Goal: Navigation & Orientation: Find specific page/section

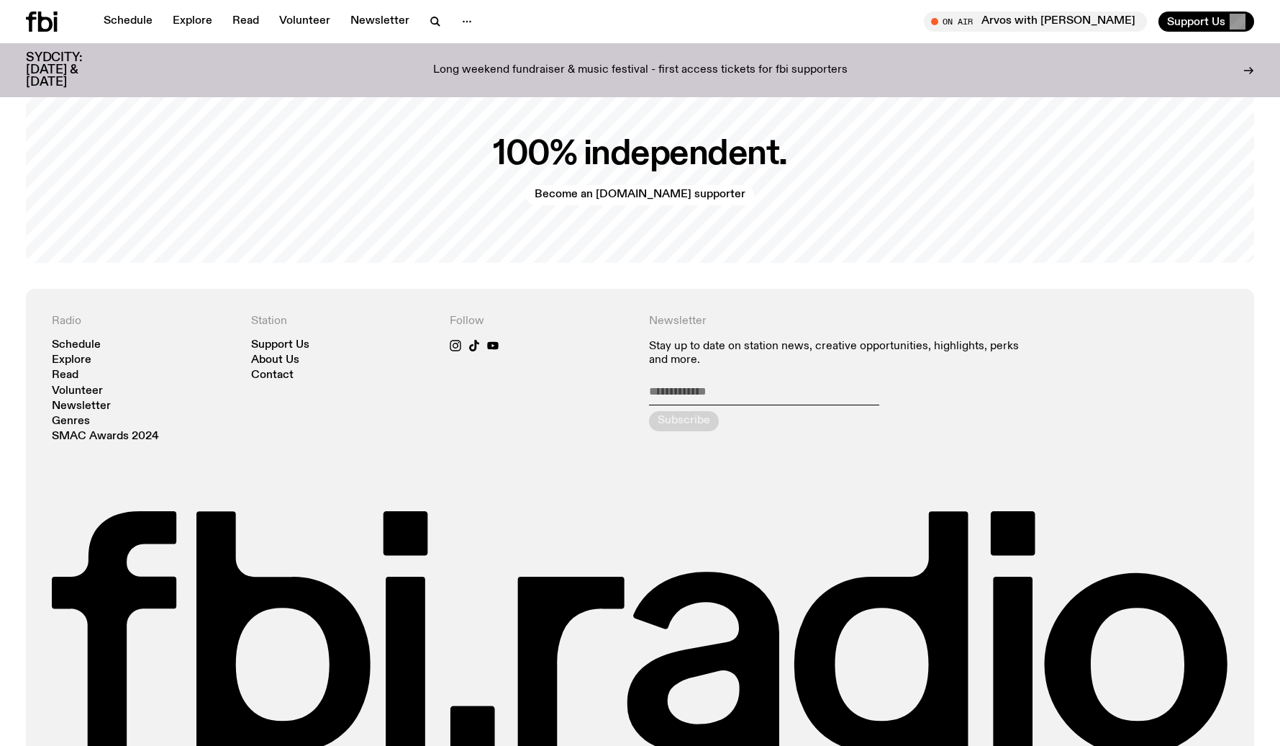
scroll to position [3287, 0]
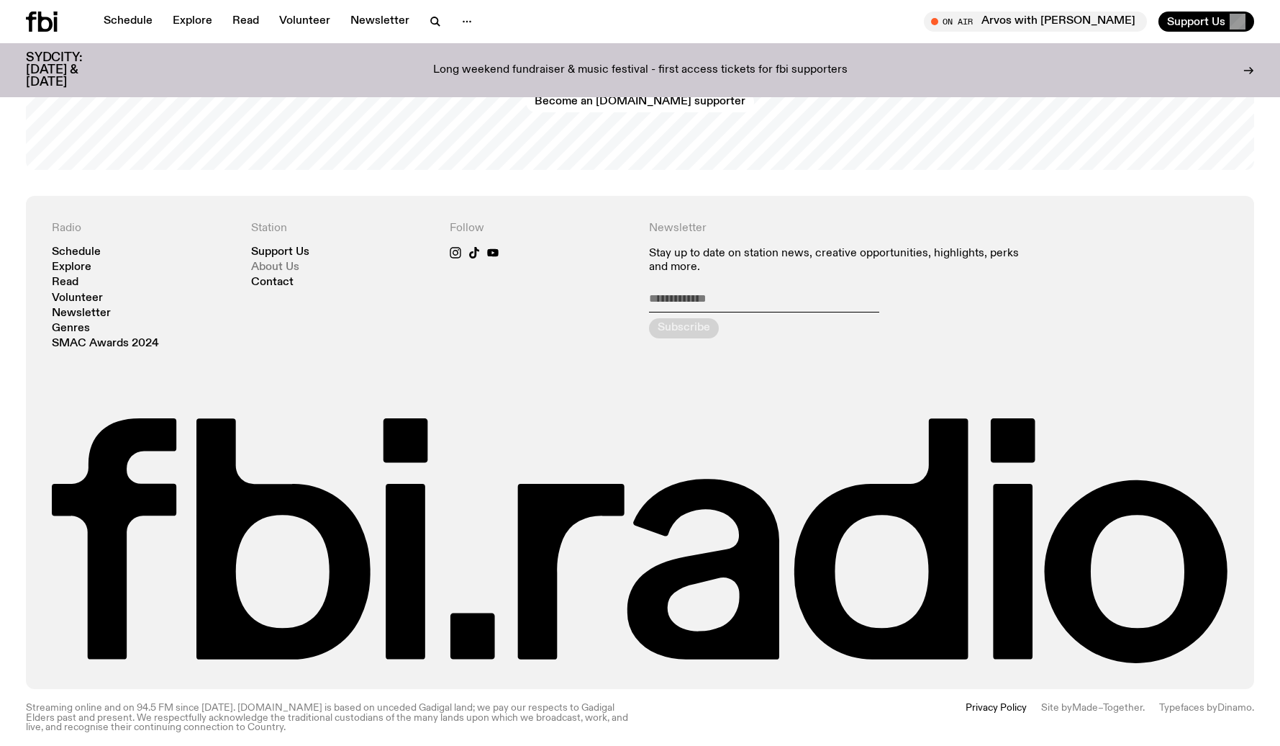
click at [277, 262] on link "About Us" at bounding box center [275, 267] width 48 height 11
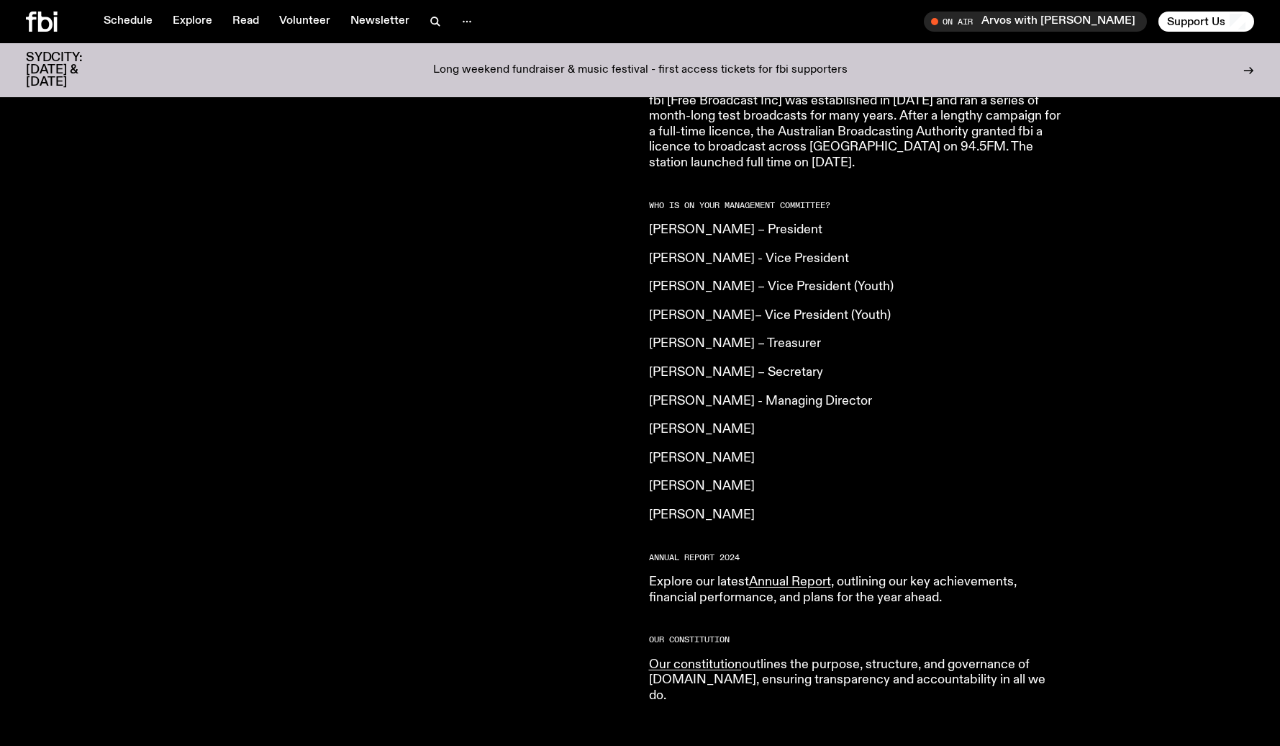
scroll to position [997, 0]
click at [44, 19] on icon at bounding box center [42, 22] width 32 height 20
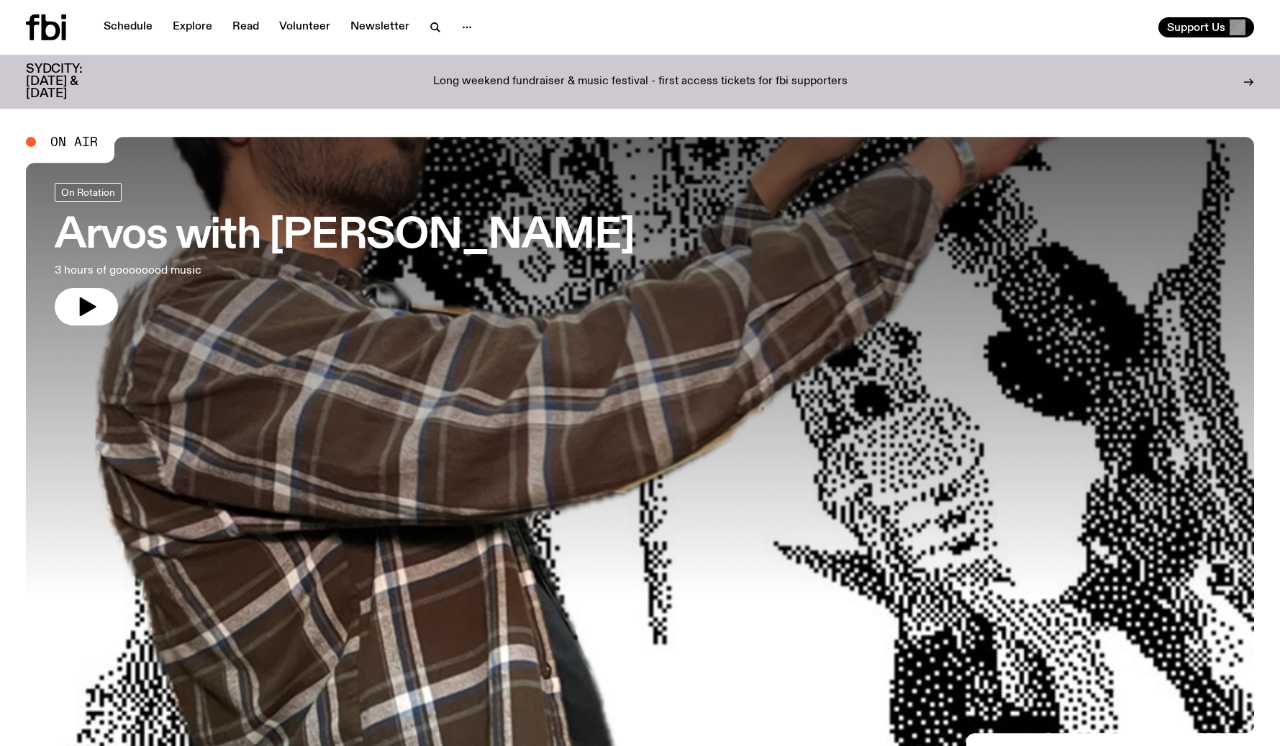
click at [503, 76] on p "Long weekend fundraiser & music festival - first access tickets for fbi support…" at bounding box center [640, 82] width 415 height 13
click at [50, 31] on icon at bounding box center [46, 27] width 40 height 26
click at [135, 24] on link "Schedule" at bounding box center [128, 27] width 66 height 20
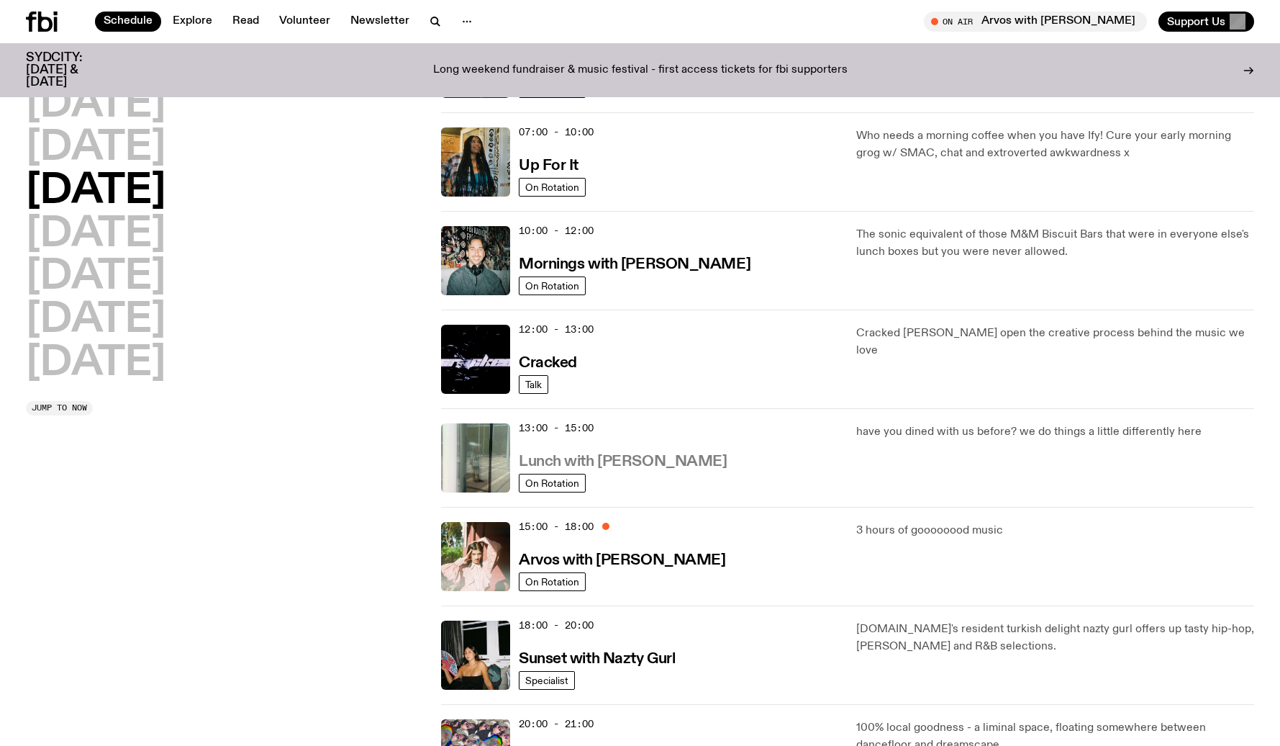
scroll to position [112, 0]
click at [646, 561] on h3 "Arvos with [PERSON_NAME]" at bounding box center [622, 560] width 207 height 15
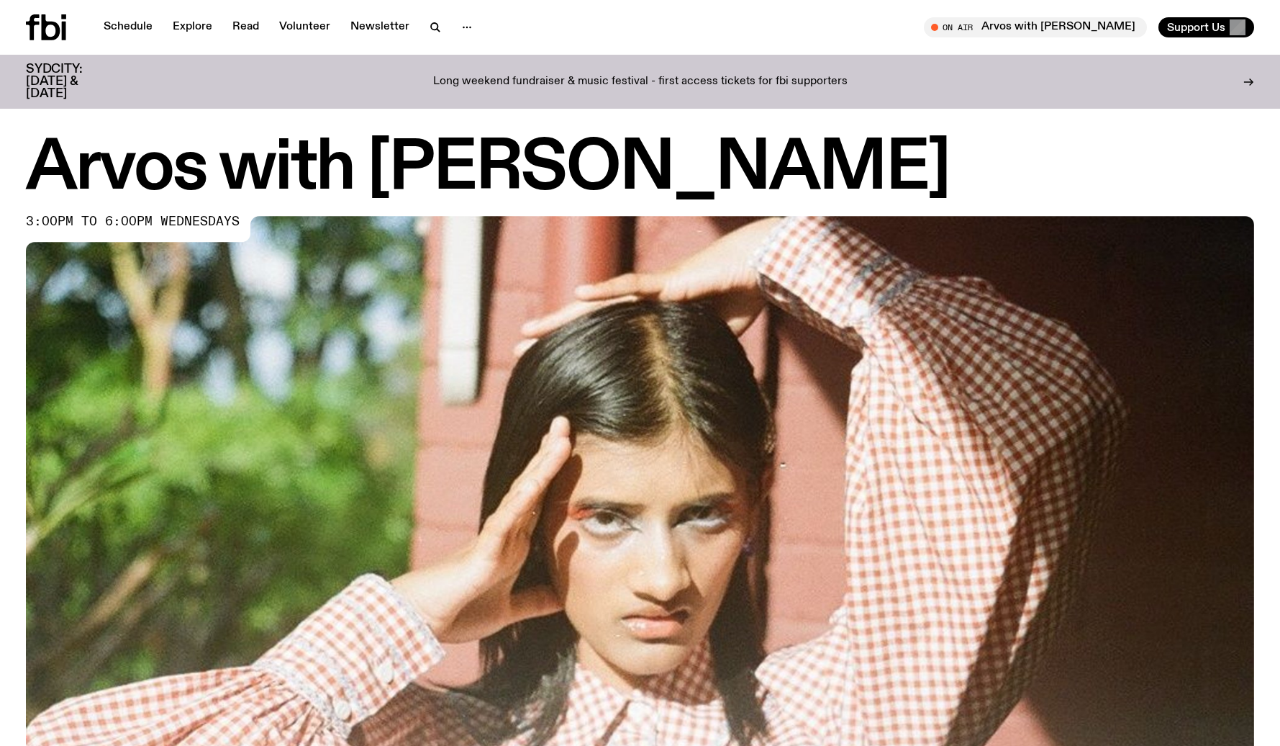
click at [50, 30] on icon at bounding box center [46, 27] width 40 height 26
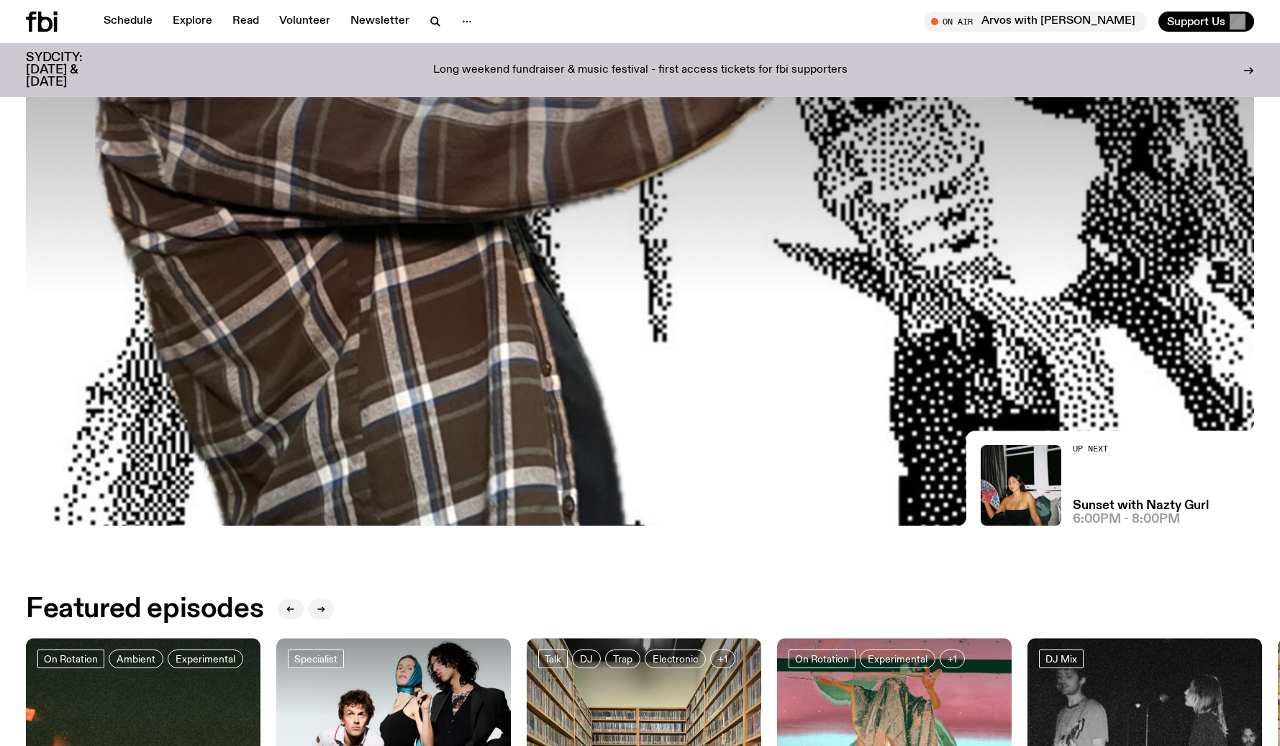
scroll to position [325, 0]
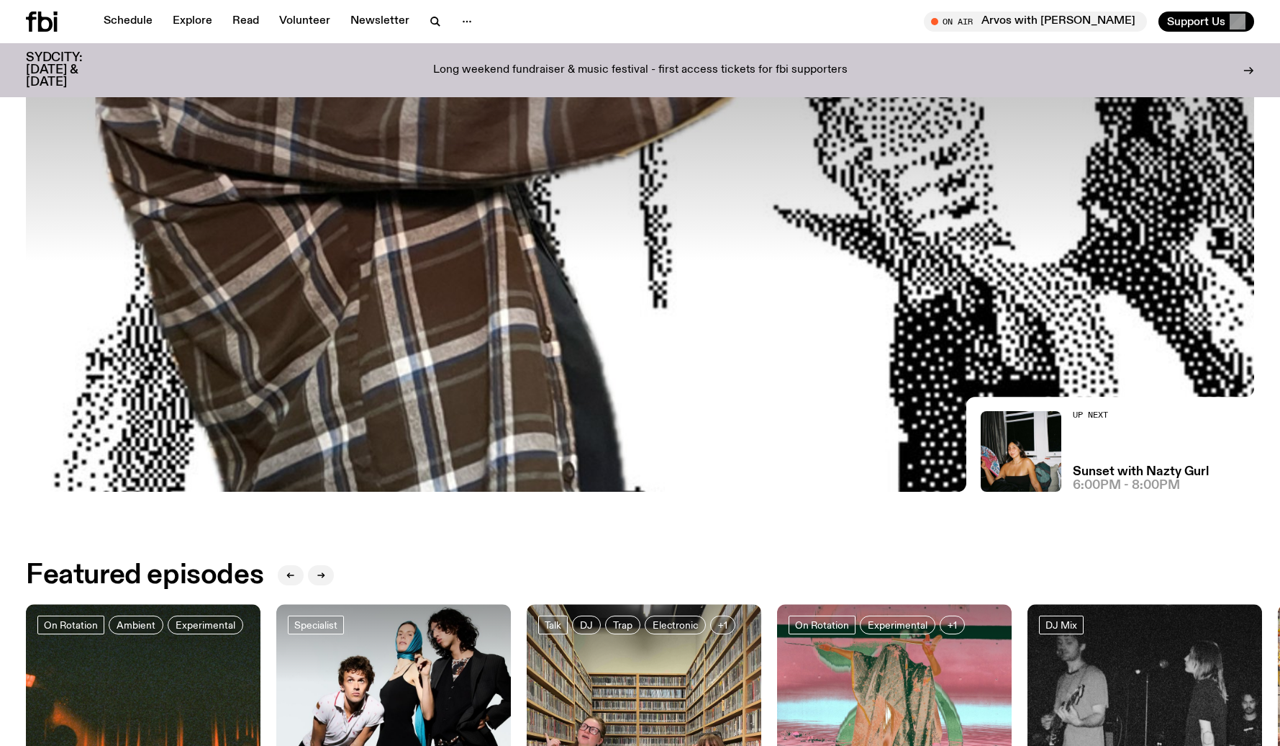
click at [1248, 65] on icon at bounding box center [1249, 71] width 12 height 12
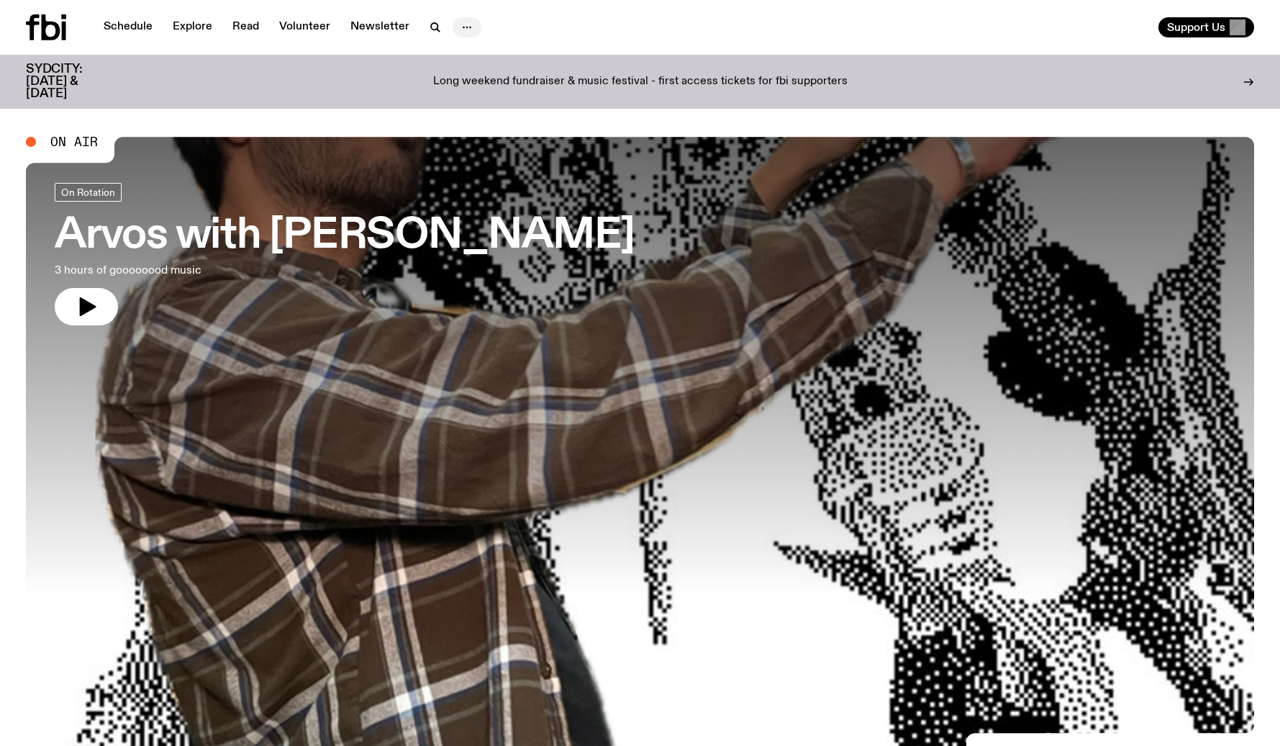
click at [462, 30] on icon "button" at bounding box center [466, 27] width 17 height 17
click at [542, 22] on div "Schedule Explore Read Volunteer Newsletter About Us Contact" at bounding box center [330, 27] width 609 height 26
click at [850, 73] on div "Long weekend fundraiser & music festival - first access tickets for fbi support…" at bounding box center [640, 81] width 1021 height 37
click at [742, 76] on p "Long weekend fundraiser & music festival - first access tickets for fbi support…" at bounding box center [640, 82] width 415 height 13
click at [198, 25] on link "Explore" at bounding box center [192, 27] width 57 height 20
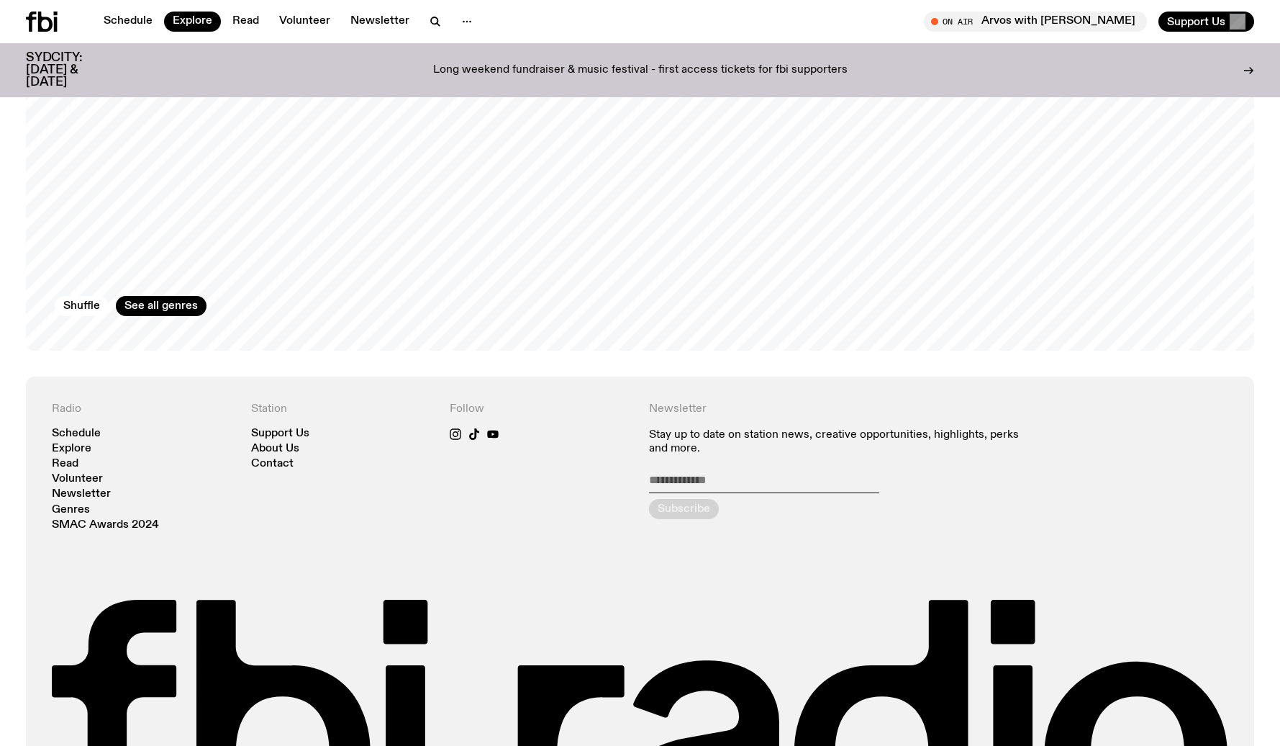
scroll to position [2733, 0]
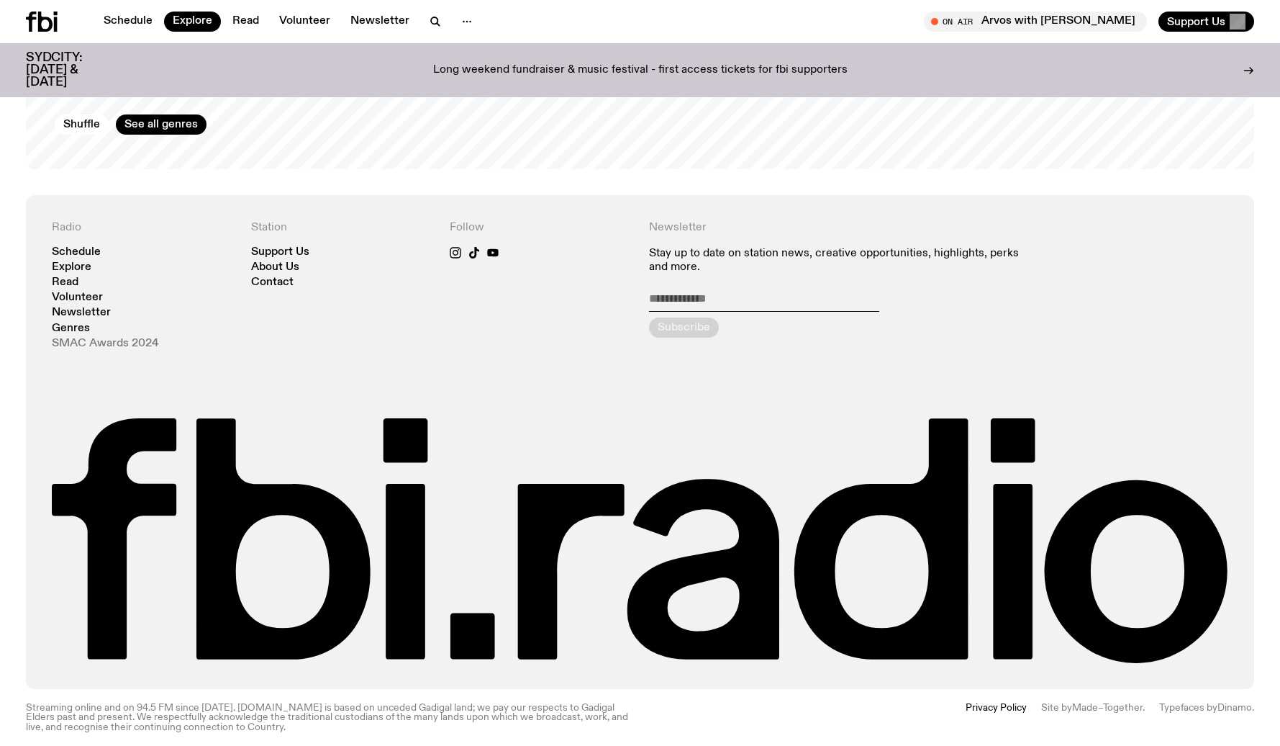
click at [101, 338] on link "SMAC Awards 2024" at bounding box center [105, 343] width 107 height 11
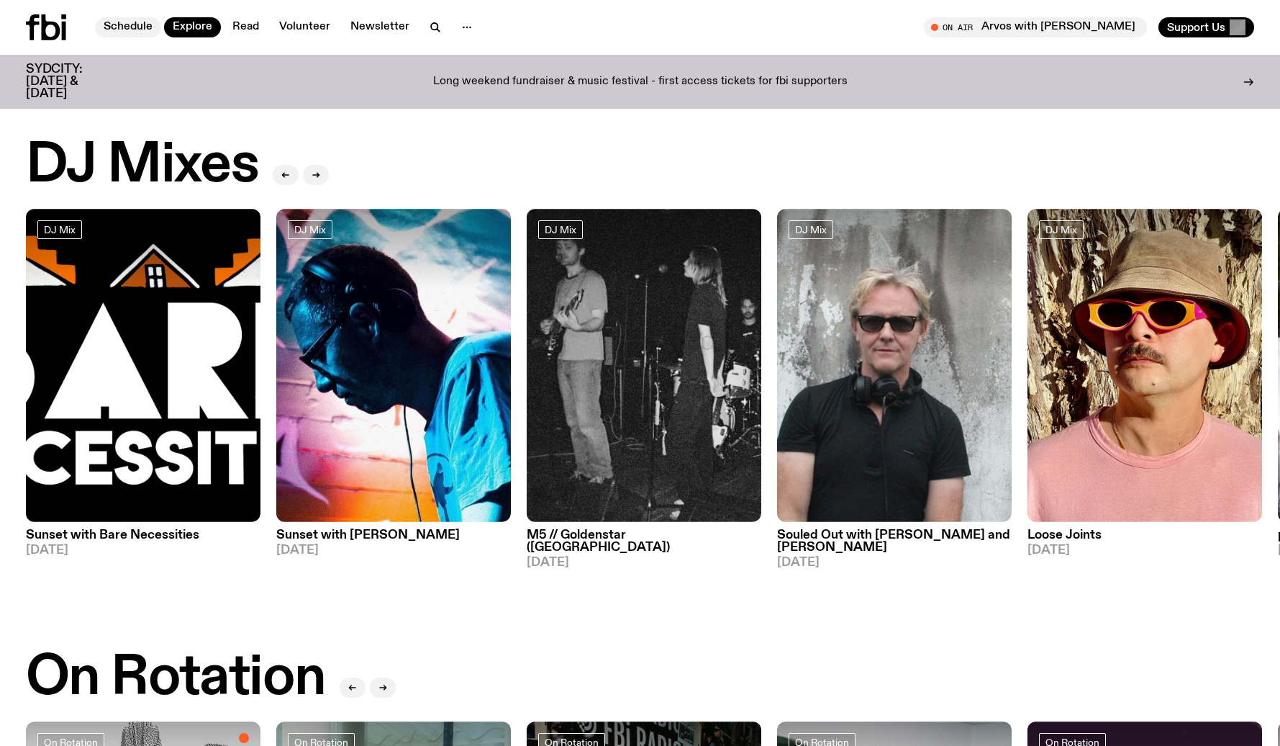
click at [141, 24] on link "Schedule" at bounding box center [128, 27] width 66 height 20
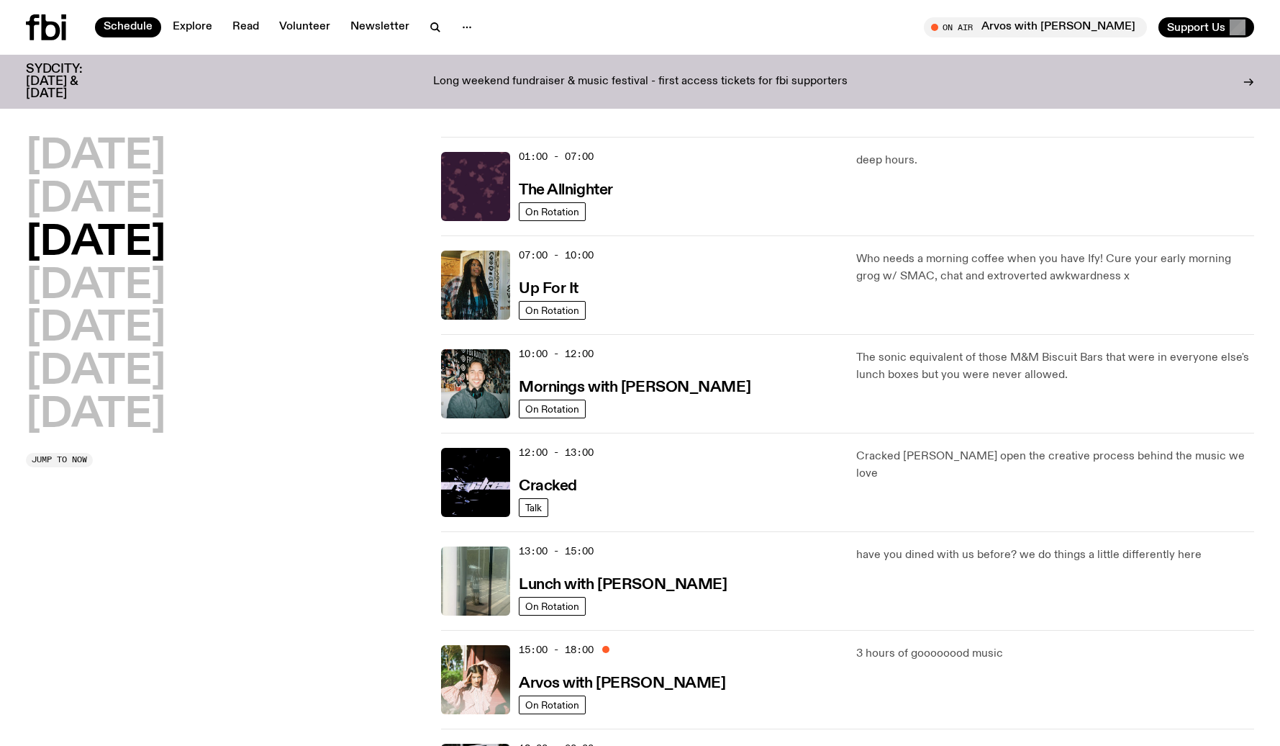
click at [55, 21] on icon at bounding box center [46, 27] width 40 height 26
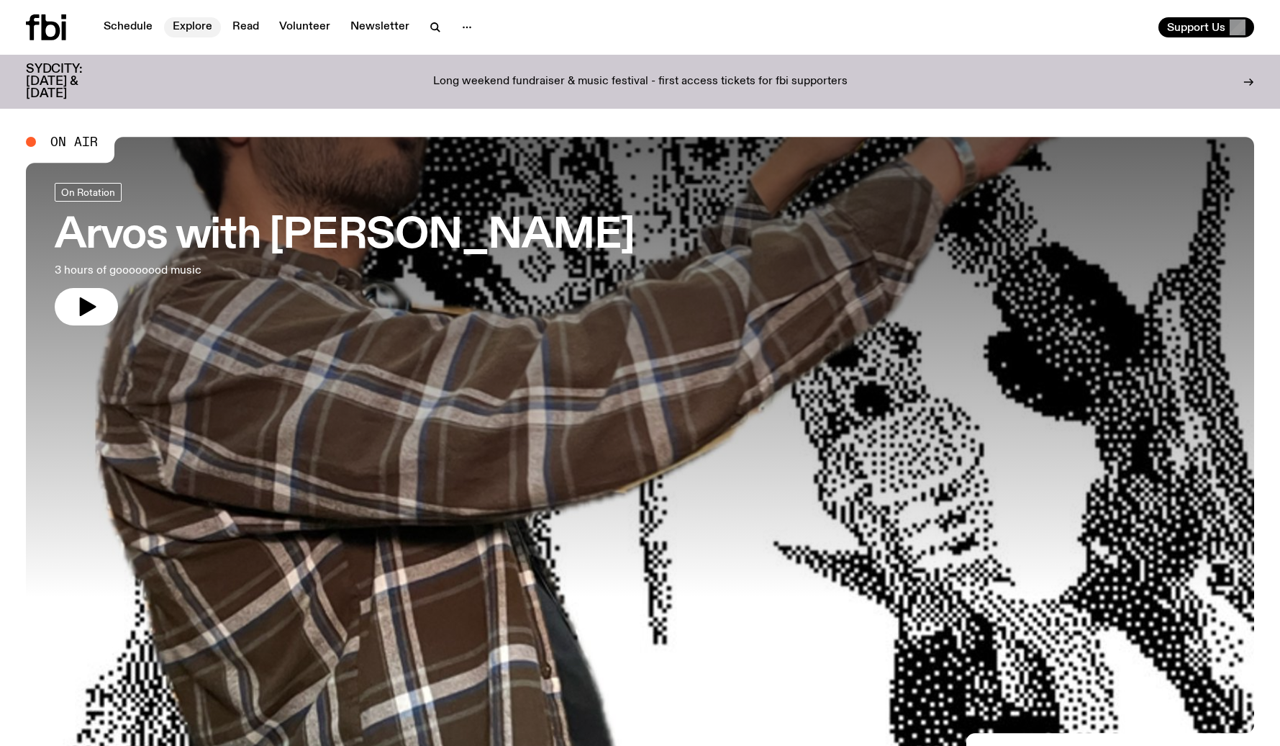
click at [196, 24] on link "Explore" at bounding box center [192, 27] width 57 height 20
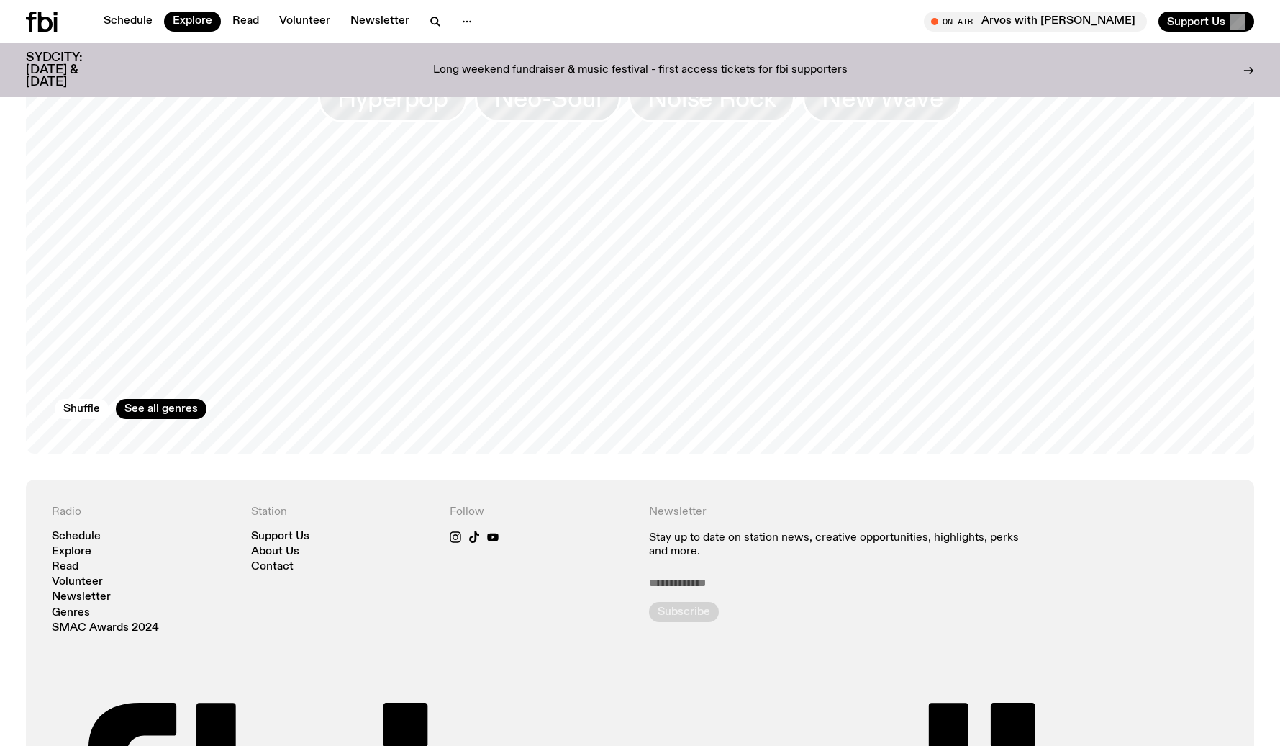
scroll to position [2733, 0]
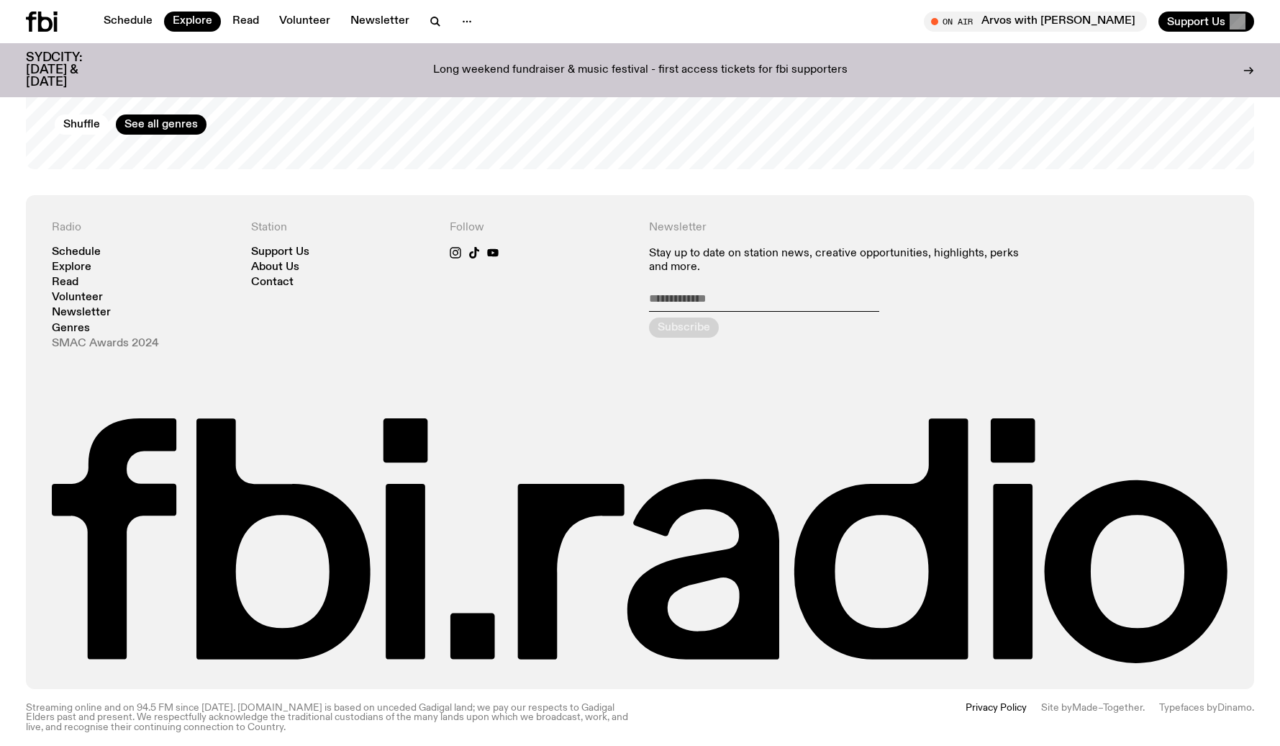
click at [133, 338] on link "SMAC Awards 2024" at bounding box center [105, 343] width 107 height 11
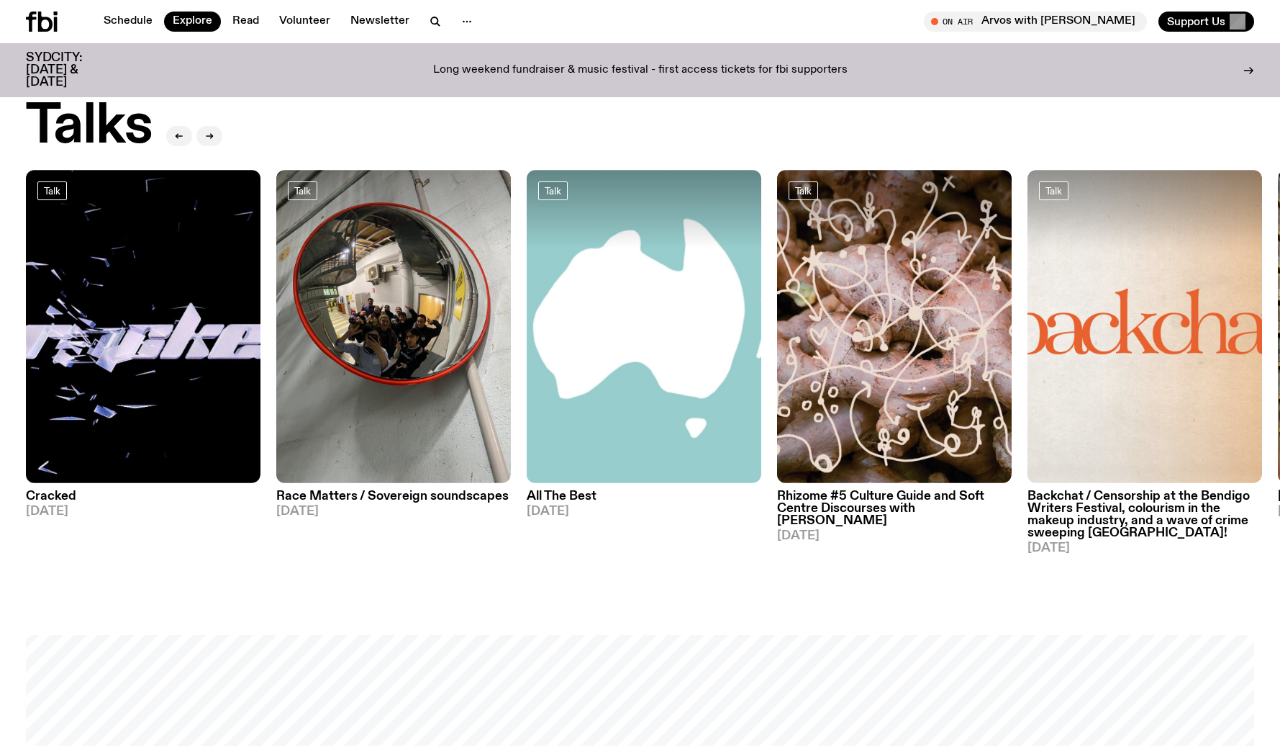
scroll to position [1591, 0]
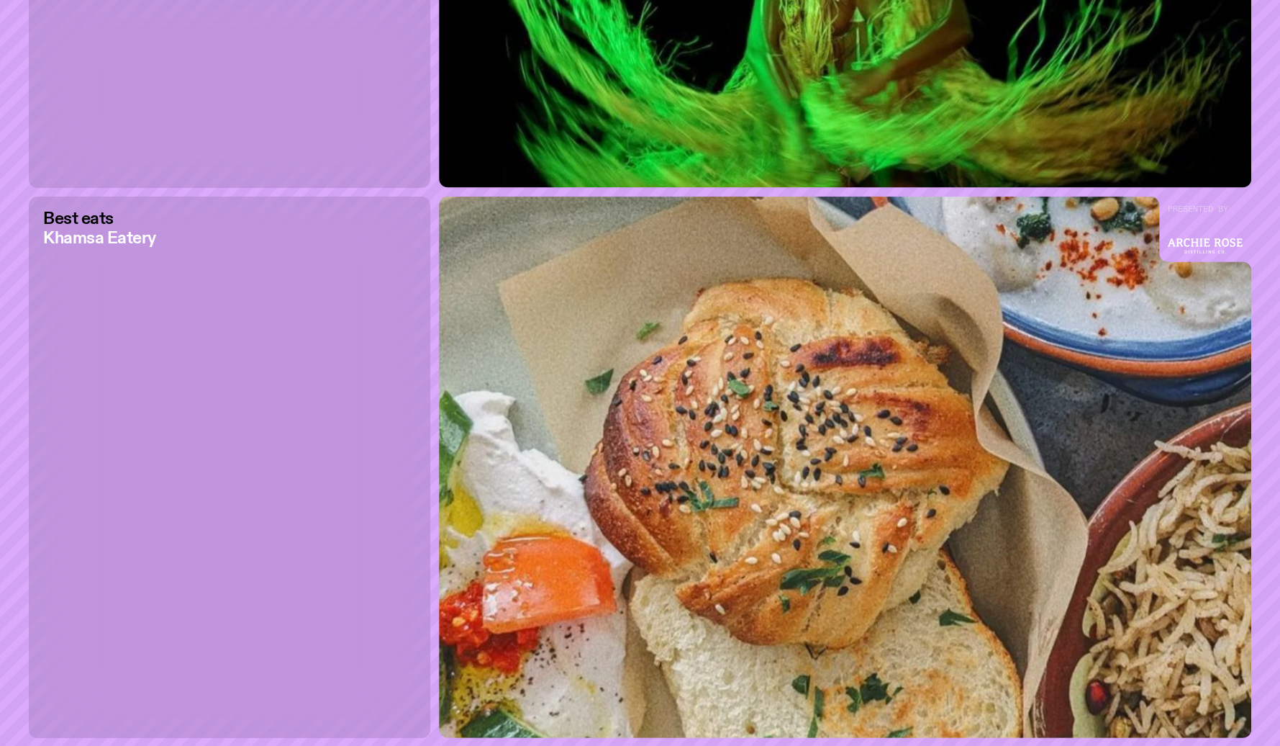
scroll to position [1551, 0]
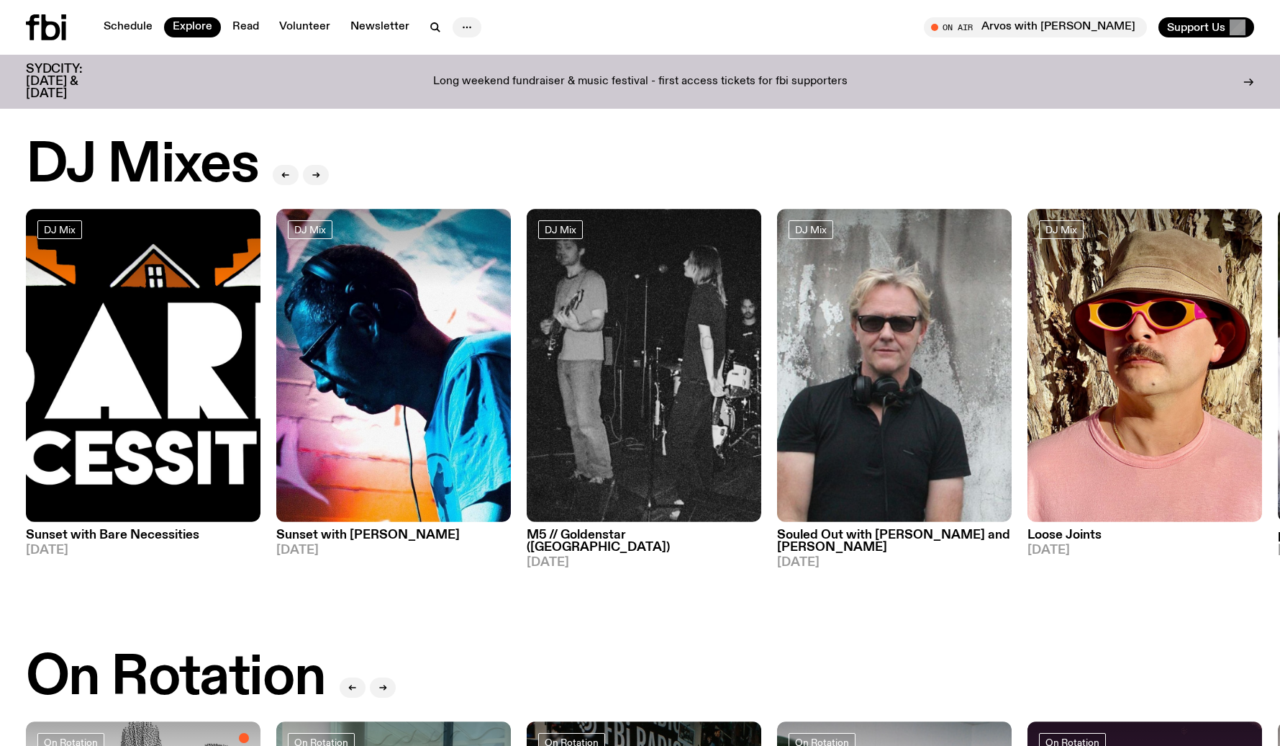
click at [464, 22] on icon "button" at bounding box center [466, 27] width 17 height 17
click at [464, 53] on link "About Us" at bounding box center [467, 57] width 72 height 20
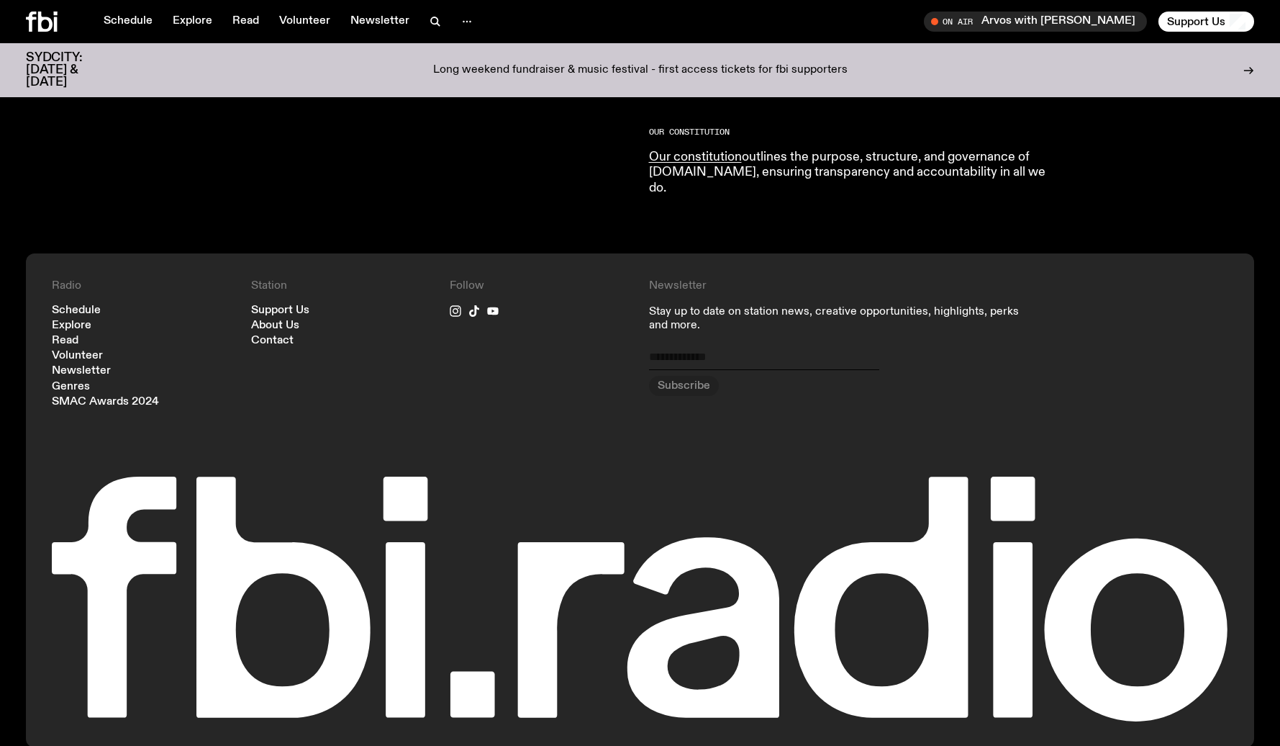
scroll to position [1527, 0]
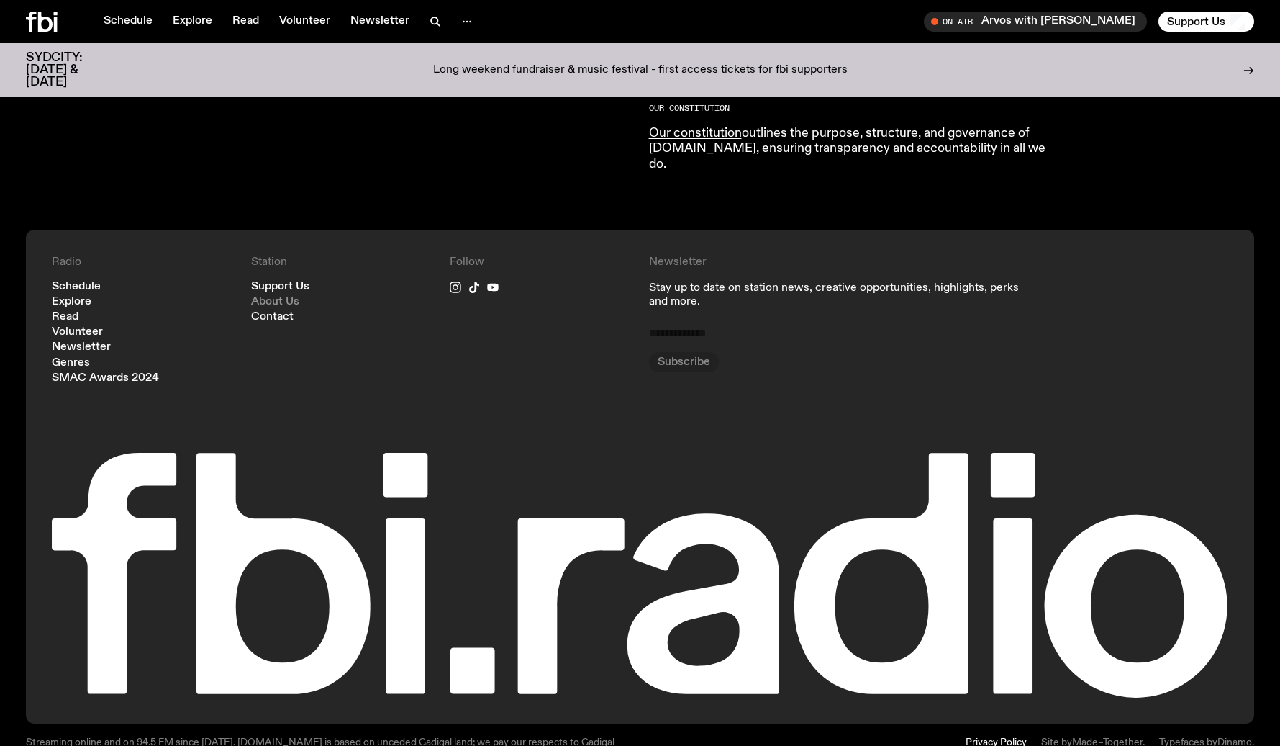
click at [278, 296] on link "About Us" at bounding box center [275, 301] width 48 height 11
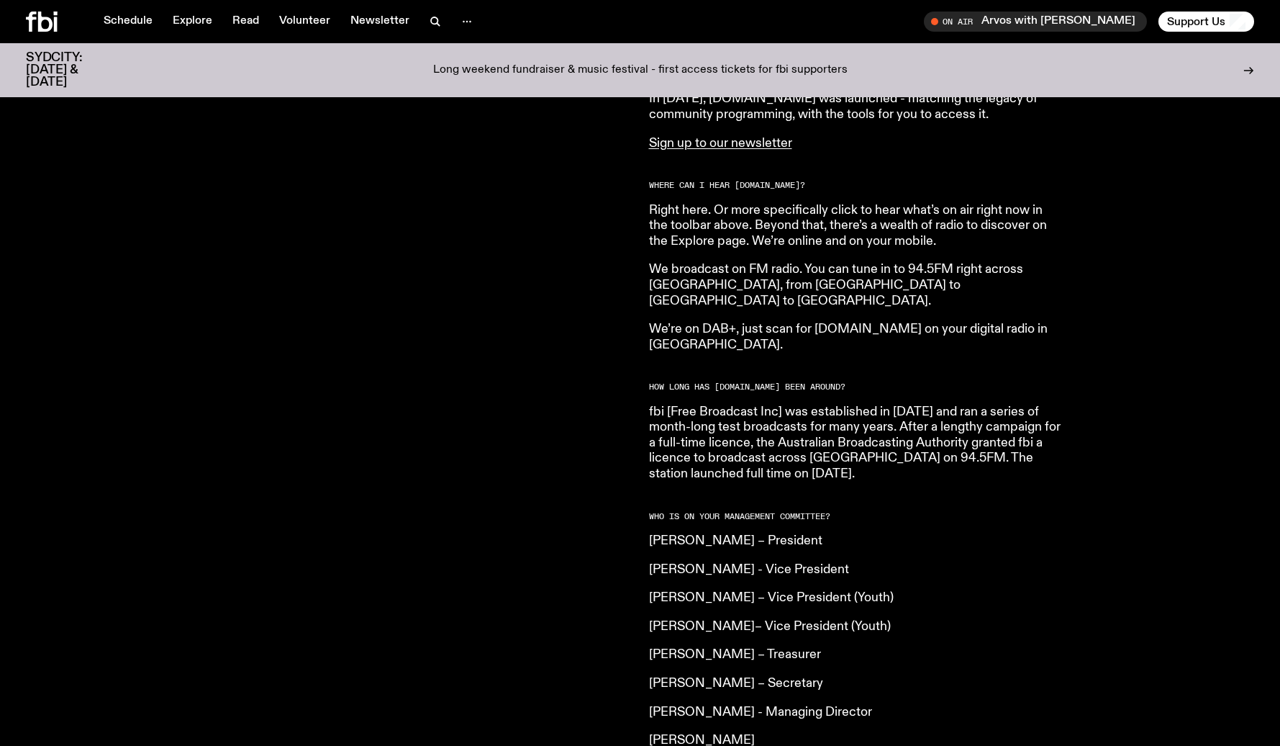
scroll to position [0, 0]
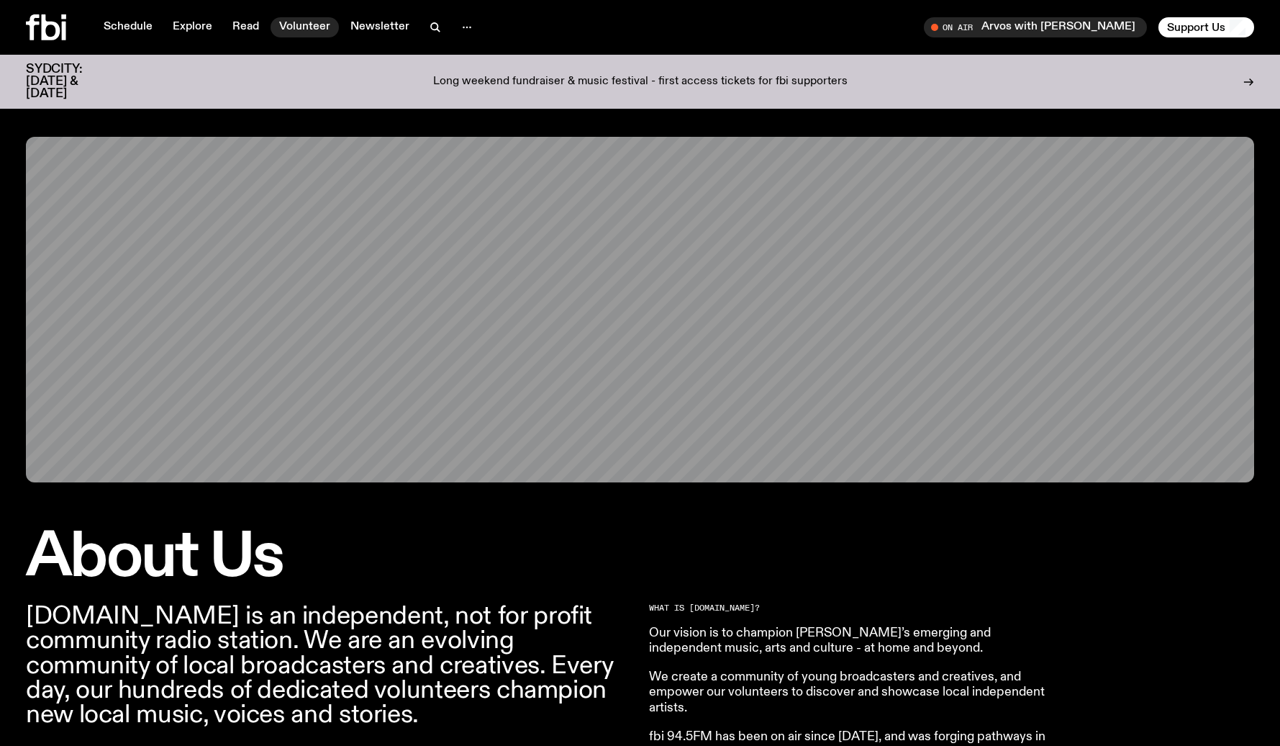
click at [310, 28] on link "Volunteer" at bounding box center [305, 27] width 68 height 20
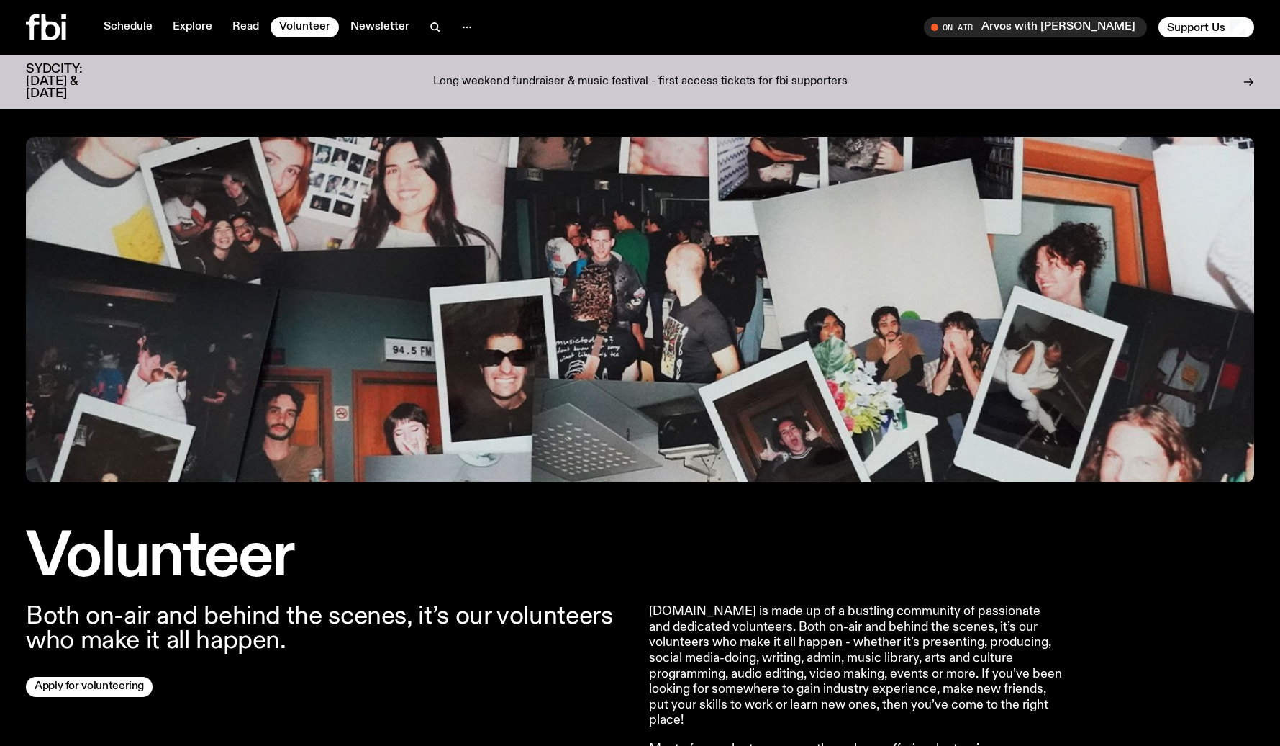
click at [42, 28] on icon at bounding box center [51, 27] width 19 height 26
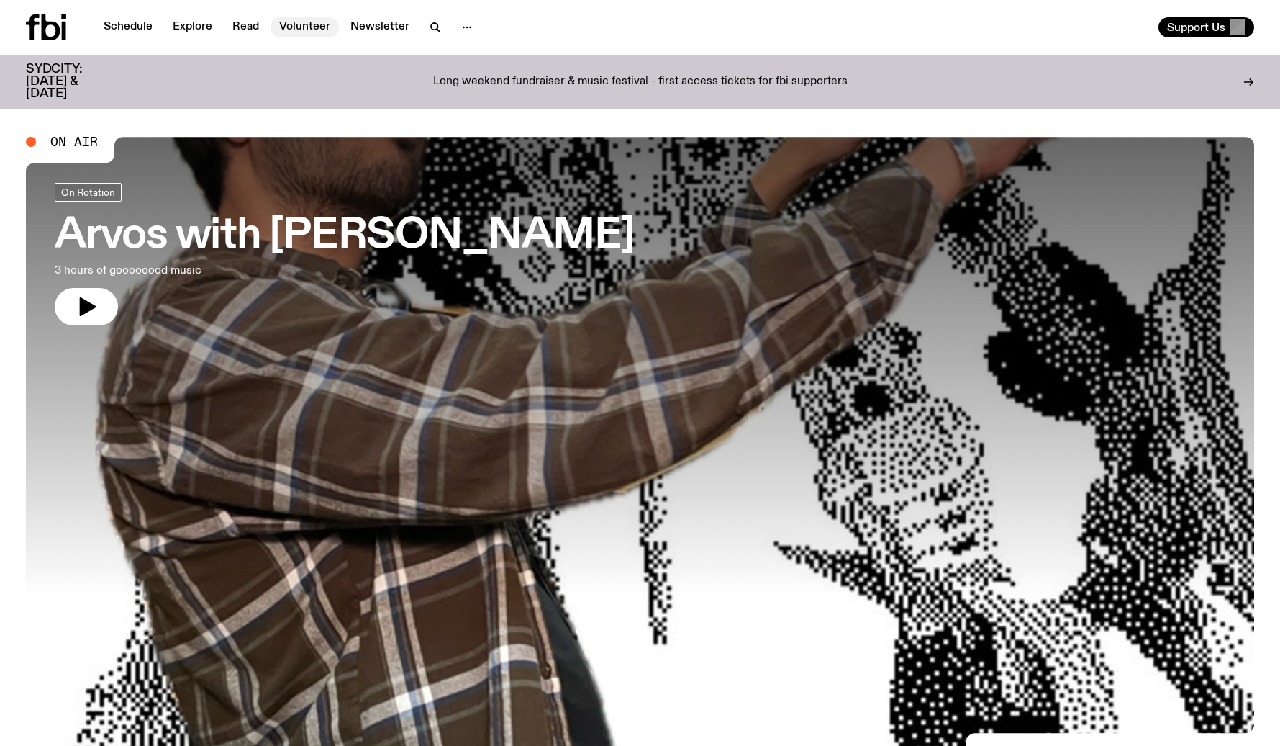
click at [293, 26] on link "Volunteer" at bounding box center [305, 27] width 68 height 20
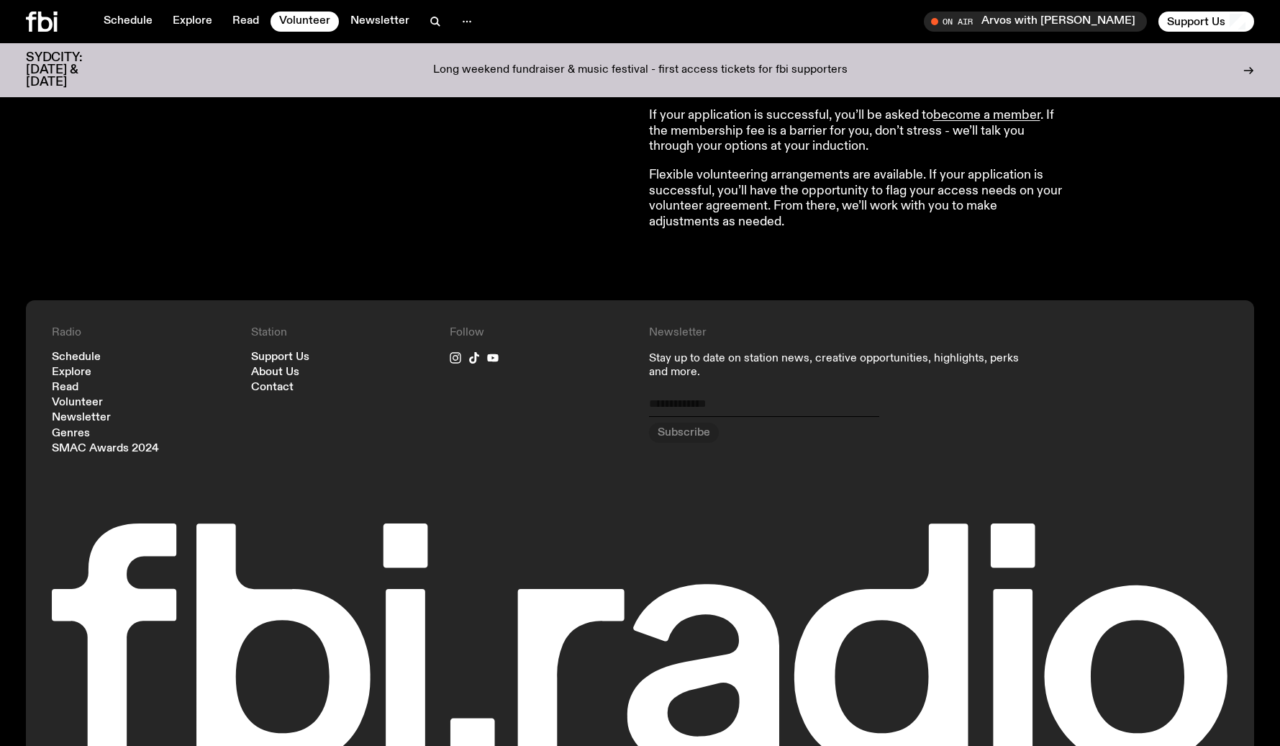
scroll to position [1403, 0]
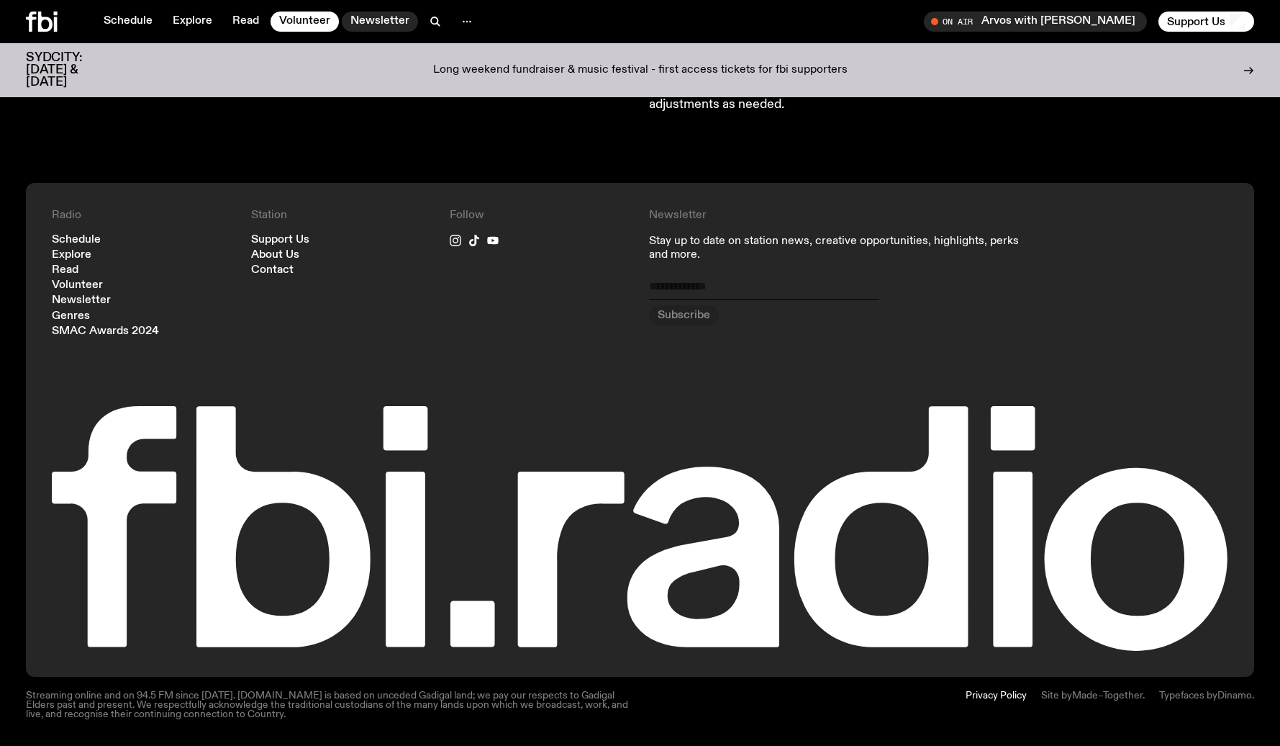
click at [376, 19] on link "Newsletter" at bounding box center [380, 22] width 76 height 20
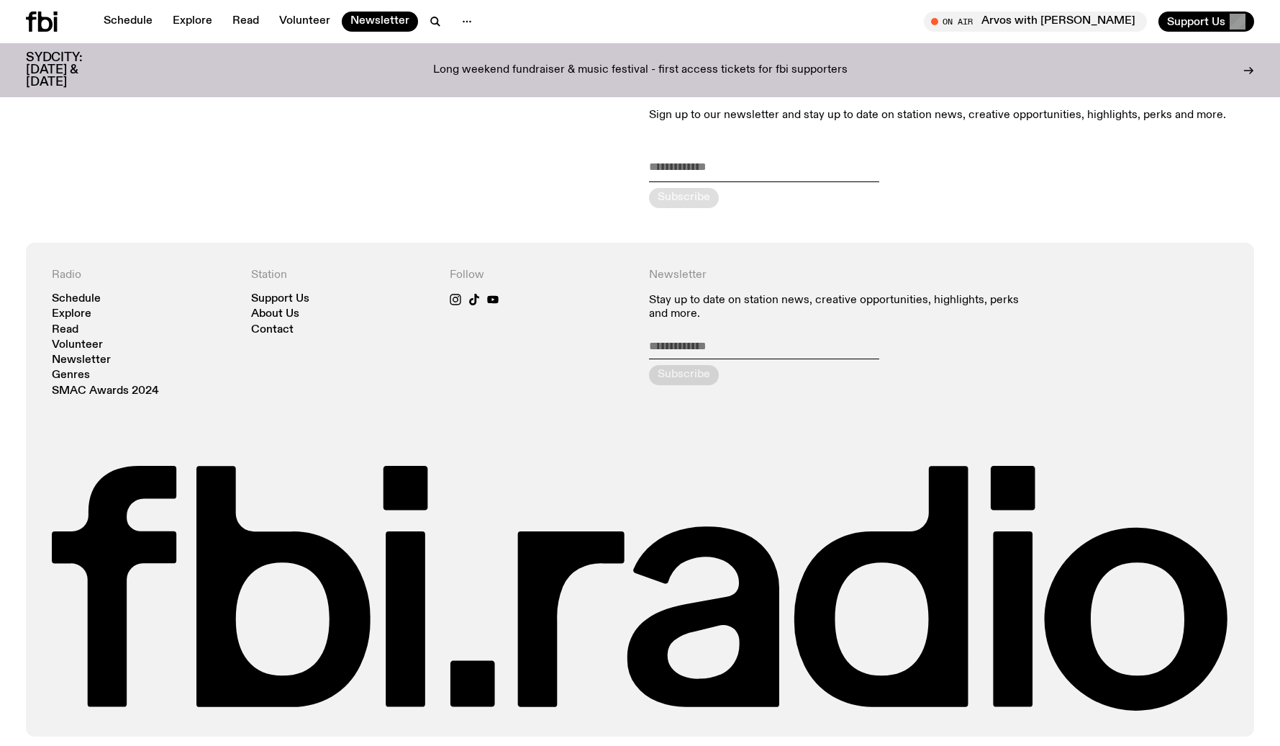
scroll to position [171, 0]
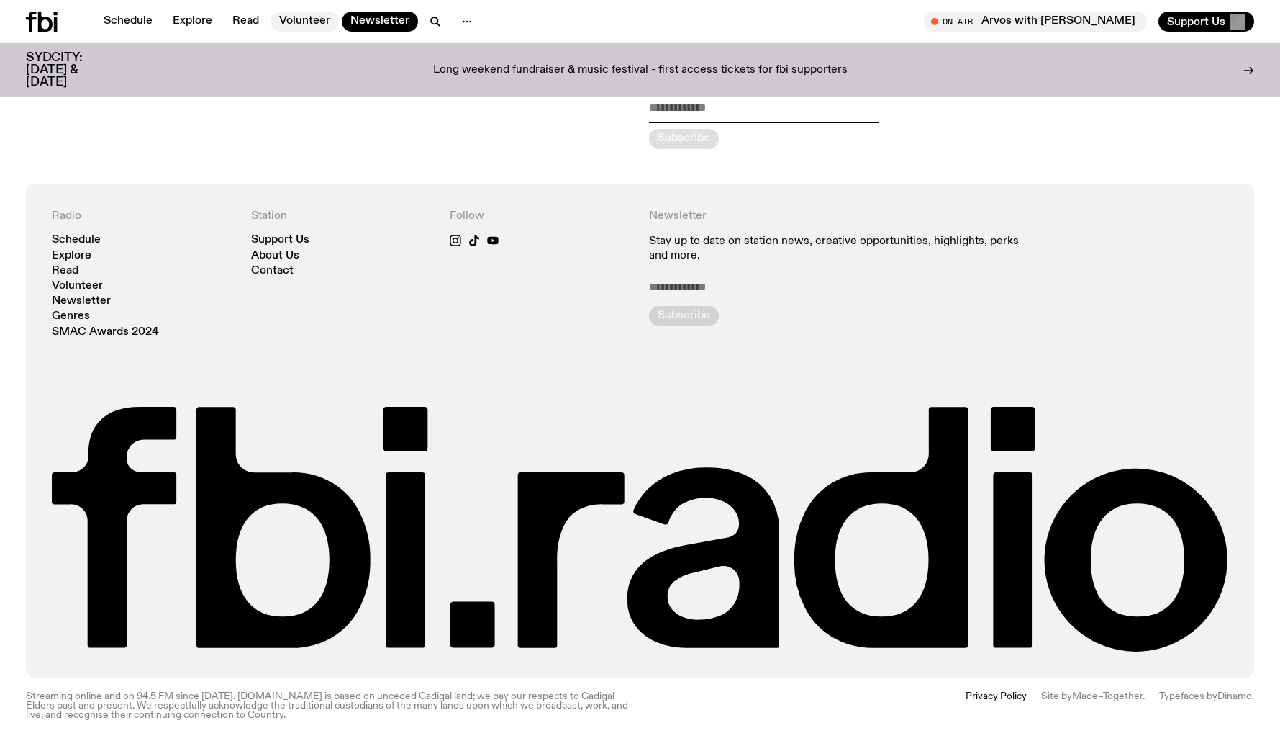
click at [277, 13] on link "Volunteer" at bounding box center [305, 22] width 68 height 20
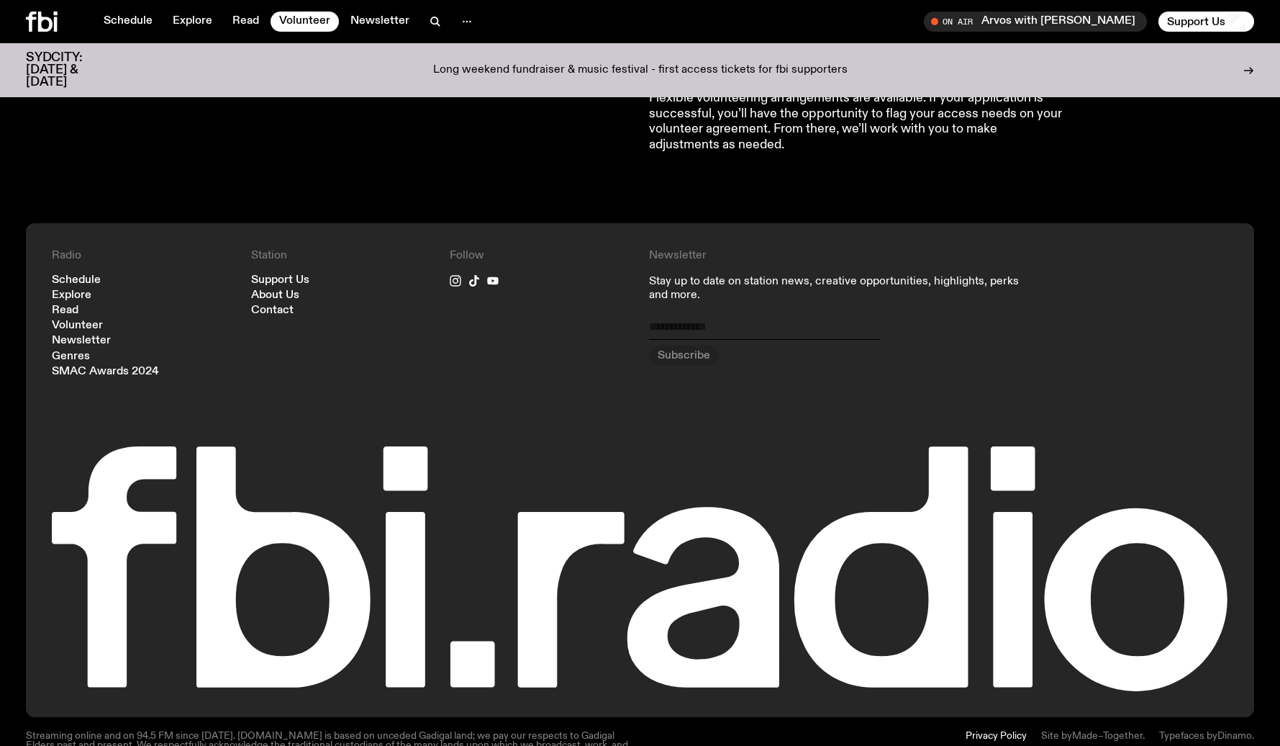
scroll to position [1403, 0]
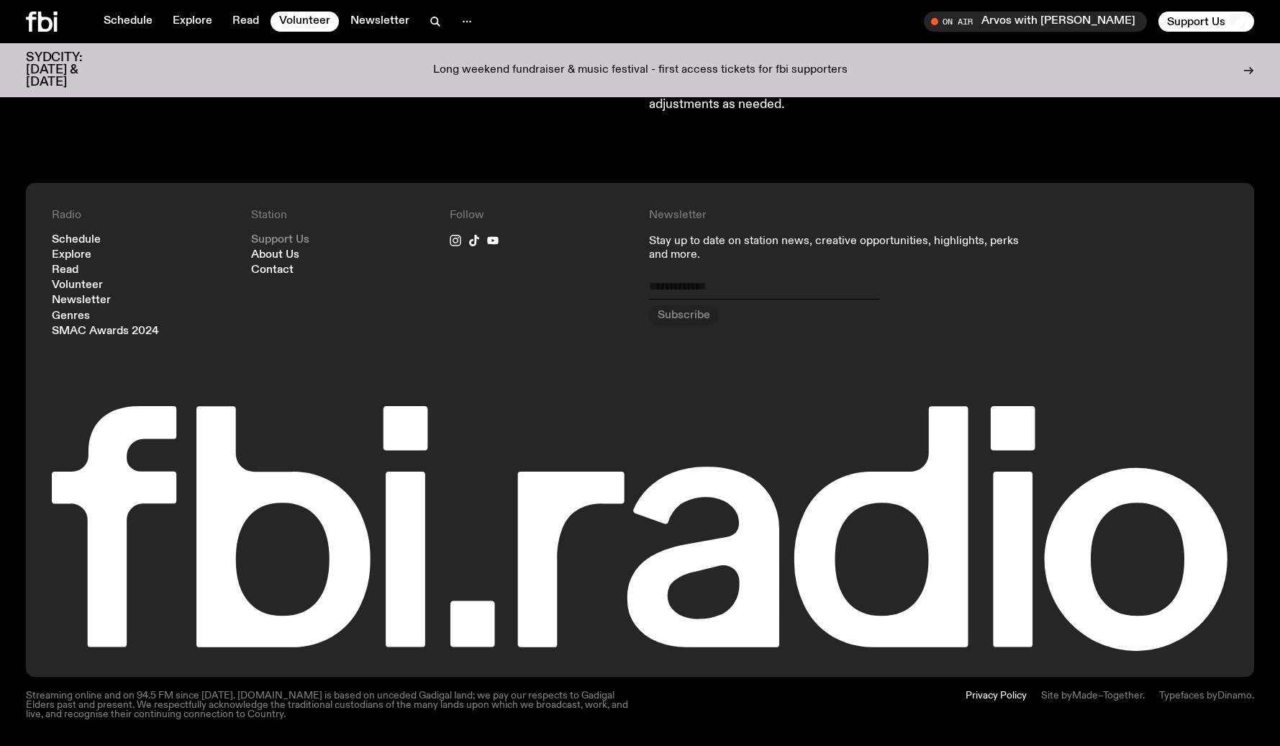
click at [302, 238] on link "Support Us" at bounding box center [280, 240] width 58 height 11
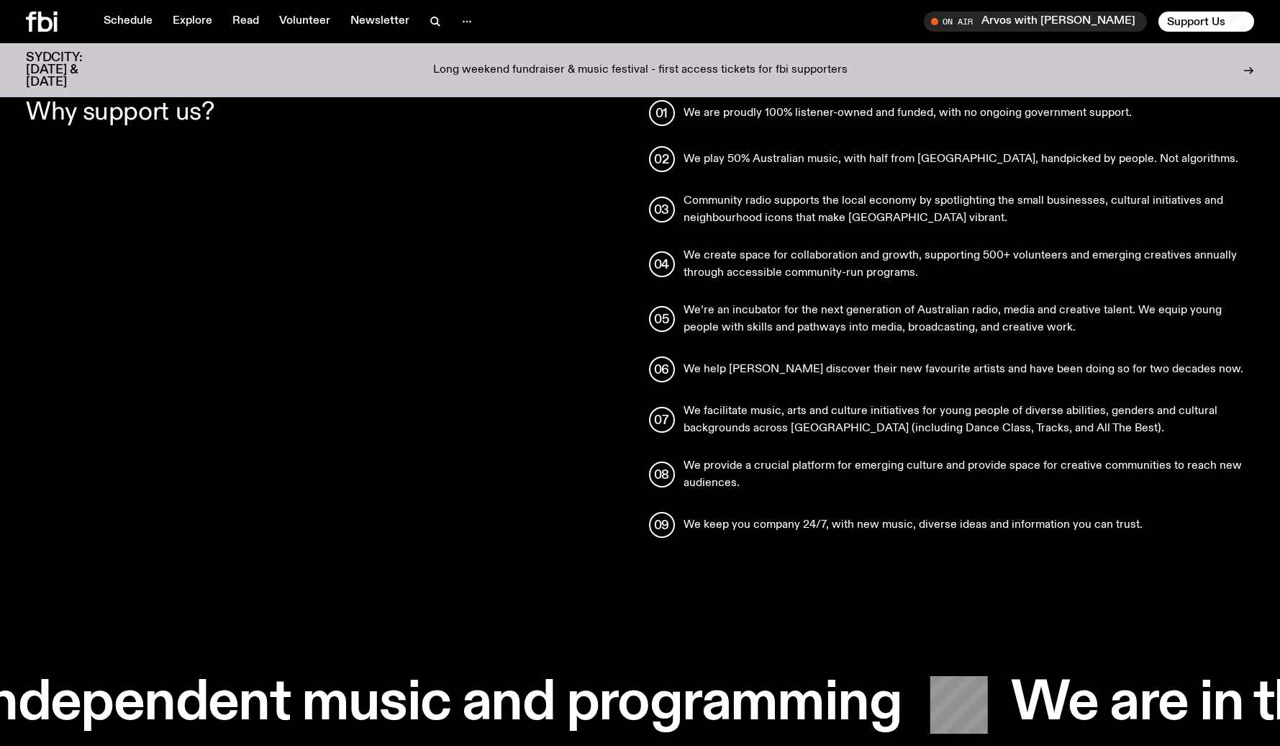
scroll to position [1236, 0]
